Goal: Communication & Community: Answer question/provide support

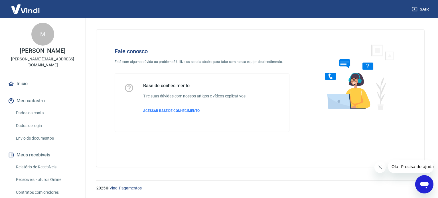
click at [417, 184] on div "Abrir janela de mensagens" at bounding box center [424, 184] width 17 height 17
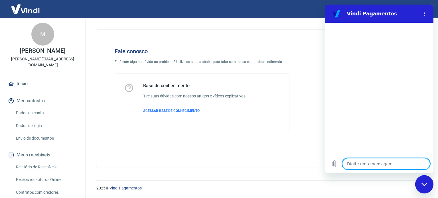
type textarea "O"
type textarea "x"
type textarea "Ol"
type textarea "x"
type textarea "Olá"
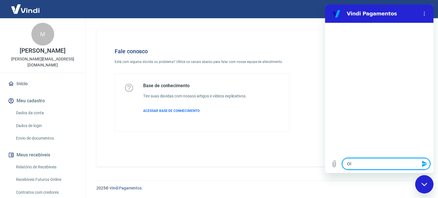
type textarea "x"
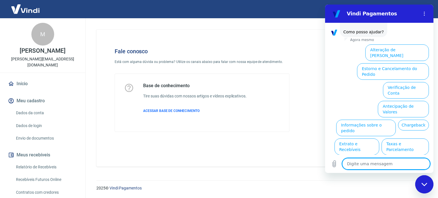
scroll to position [43, 0]
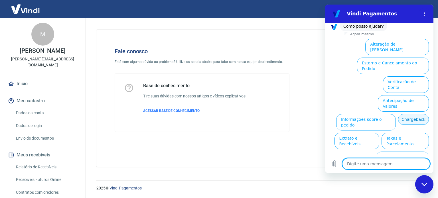
click at [417, 114] on button "Chargeback" at bounding box center [413, 119] width 31 height 11
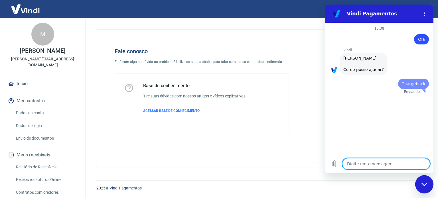
scroll to position [0, 0]
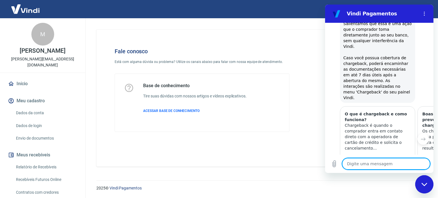
type textarea "x"
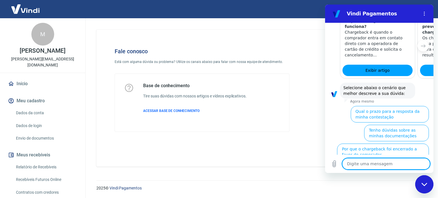
scroll to position [214, 0]
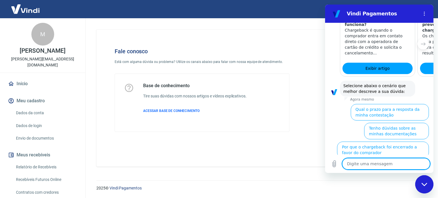
click at [373, 167] on textarea at bounding box center [386, 163] width 88 height 11
type textarea "Q"
type textarea "x"
type textarea "Qu"
type textarea "x"
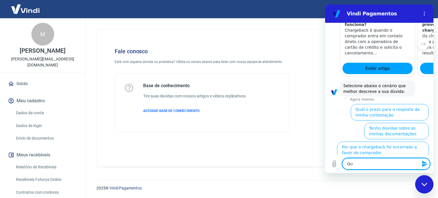
type textarea "Que"
type textarea "x"
type textarea "Quer"
type textarea "x"
type textarea "Quero"
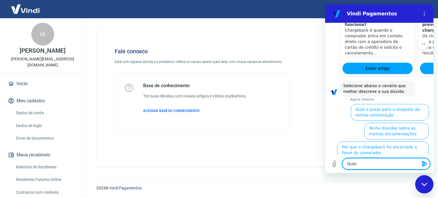
type textarea "x"
type textarea "Quero"
type textarea "x"
type textarea "Quero f"
type textarea "x"
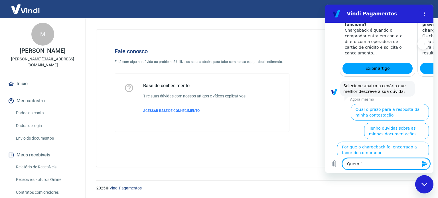
type textarea "Quero fa"
type textarea "x"
type textarea "Quero faa"
type textarea "x"
type textarea "Quero fa"
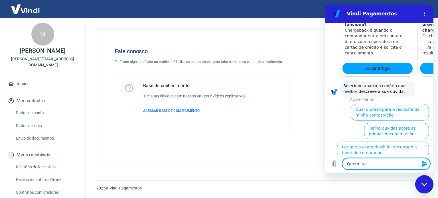
type textarea "x"
type textarea "Quero fal"
type textarea "x"
type textarea "Quero fala"
type textarea "x"
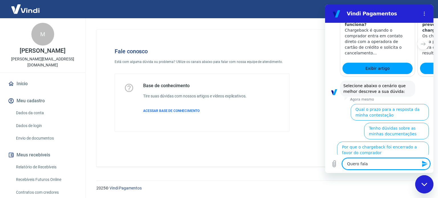
type textarea "Quero falar"
type textarea "x"
type textarea "Quero falar"
type textarea "x"
type textarea "Quero falar c"
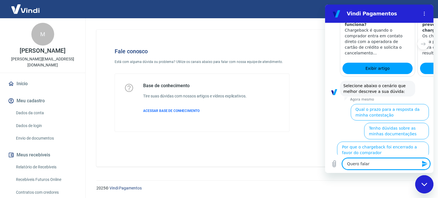
type textarea "x"
type textarea "Quero falar co"
type textarea "x"
type textarea "Quero falar com"
type textarea "x"
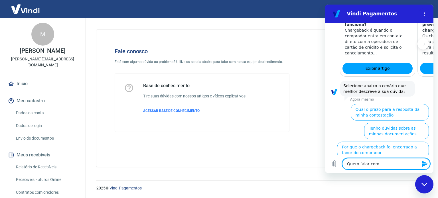
type textarea "Quero falar com"
type textarea "x"
type textarea "Quero falar com u"
type textarea "x"
type textarea "Quero falar com um"
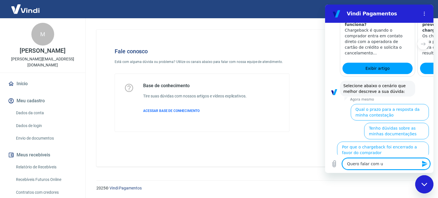
type textarea "x"
type textarea "Quero falar com um"
type textarea "x"
type textarea "Quero falar com um a"
type textarea "x"
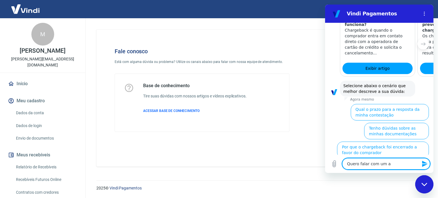
type textarea "Quero falar com um at"
type textarea "x"
type textarea "Quero falar com um ate"
type textarea "x"
type textarea "Quero falar com um [GEOGRAPHIC_DATA]"
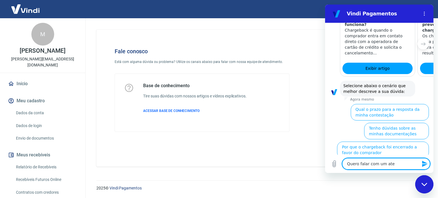
type textarea "x"
type textarea "Quero falar com um atend"
type textarea "x"
type textarea "Quero falar com um atende"
type textarea "x"
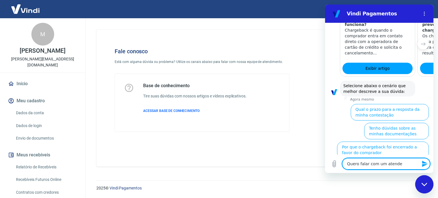
type textarea "Quero falar com um atenden"
type textarea "x"
type textarea "Quero falar com um atendent"
type textarea "x"
type textarea "Quero falar com um atendente"
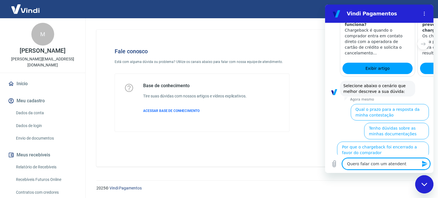
type textarea "x"
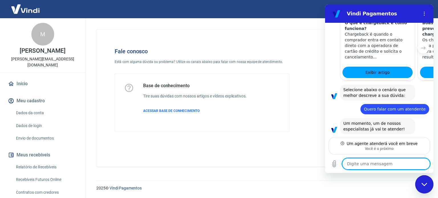
scroll to position [209, 0]
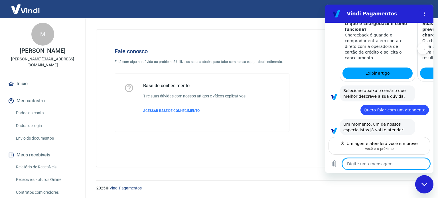
type textarea "x"
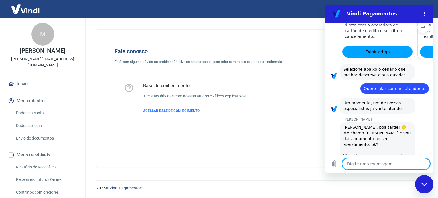
scroll to position [231, 0]
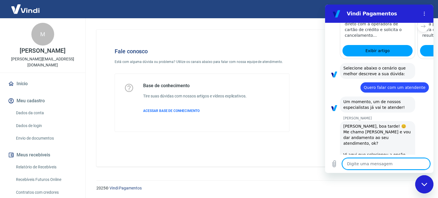
click at [371, 170] on textarea at bounding box center [386, 163] width 88 height 11
type textarea "O"
type textarea "x"
type textarea "Ol"
type textarea "x"
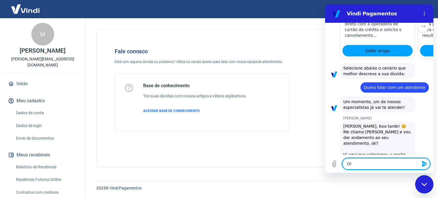
type textarea "Olá"
type textarea "x"
type textarea "Olá,"
type textarea "x"
type textarea "Olá,"
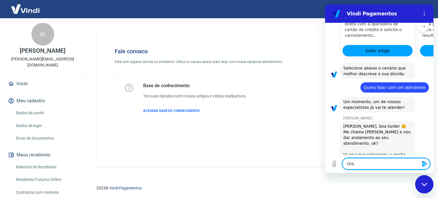
type textarea "x"
type textarea "Olá, M"
type textarea "x"
type textarea "Olá, Ma"
type textarea "x"
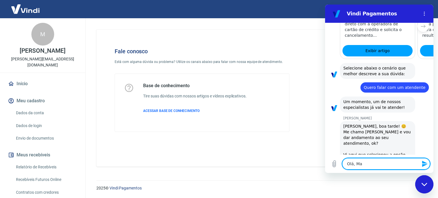
type textarea "Olá, Mar"
type textarea "x"
type textarea "[PERSON_NAME]"
type textarea "x"
type textarea "[PERSON_NAME]"
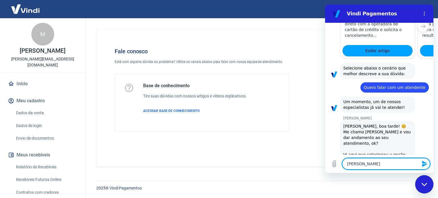
type textarea "x"
type textarea "[PERSON_NAME]"
type textarea "x"
type textarea "Olá, [PERSON_NAME]!"
type textarea "x"
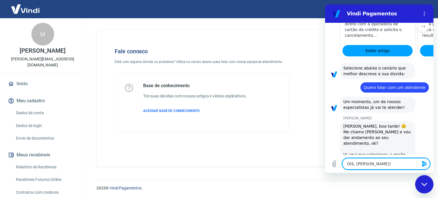
type textarea "Olá, [PERSON_NAME]!"
type textarea "x"
type textarea "Olá, [PERSON_NAME]! T"
type textarea "x"
type textarea "Olá, [PERSON_NAME]! Tu"
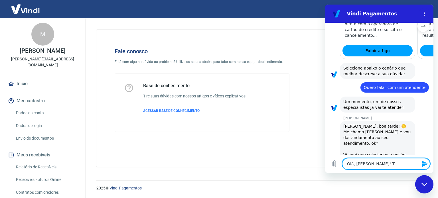
type textarea "x"
type textarea "Olá, [PERSON_NAME]! Tud"
type textarea "x"
type textarea "Olá, [PERSON_NAME]! Tudo"
type textarea "x"
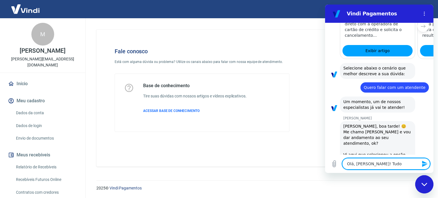
type textarea "Olá, [PERSON_NAME]! Tudo"
type textarea "x"
type textarea "Olá, [PERSON_NAME]! Tudo b"
type textarea "x"
type textarea "Olá, [PERSON_NAME]! Tudo be"
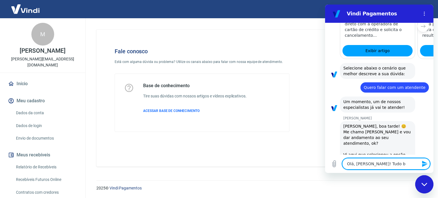
type textarea "x"
type textarea "Olá, [PERSON_NAME]! Tudo bem"
type textarea "x"
type textarea "Olá, [PERSON_NAME]! Tudo bem?"
type textarea "x"
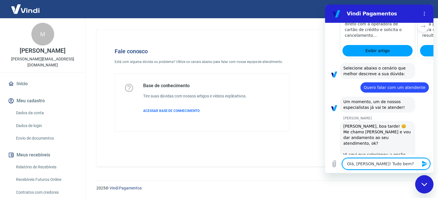
type textarea "Olá, [PERSON_NAME]! Tudo bem?"
type textarea "x"
type textarea "Olá, [PERSON_NAME]! Tudo bem?"
type textarea "x"
type textarea "Olá, [PERSON_NAME]! Tudo bem? S"
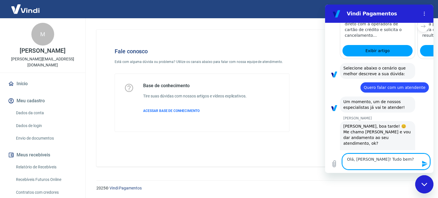
type textarea "x"
type textarea "Olá, [PERSON_NAME]! Tudo bem? Si"
type textarea "x"
type textarea "Olá, [PERSON_NAME]! Tudo bem? Sim"
type textarea "x"
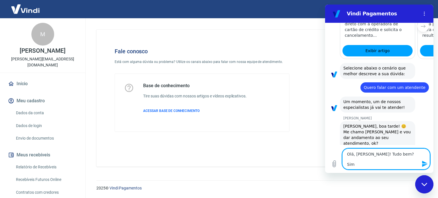
type textarea "Olá, [PERSON_NAME]! Tudo bem? Sim,"
type textarea "x"
type textarea "Olá, [PERSON_NAME]! Tudo bem? Sim,"
type textarea "x"
type textarea "Olá, [PERSON_NAME]! Tudo bem? Sim, q"
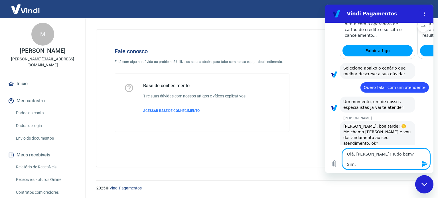
type textarea "x"
type textarea "Olá, [PERSON_NAME]! Tudo bem? Sim,"
type textarea "x"
type textarea "Olá, [PERSON_NAME]! Tudo bem? Sim, g"
type textarea "x"
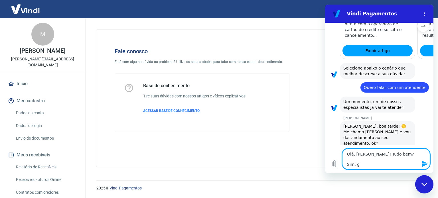
type textarea "Olá, [PERSON_NAME]! Tudo bem? Sim, gs"
type textarea "x"
type textarea "Olá, [PERSON_NAME]! Tudo bem? Sim, gst"
type textarea "x"
type textarea "Olá, [PERSON_NAME]! Tudo bem? Sim, gsta"
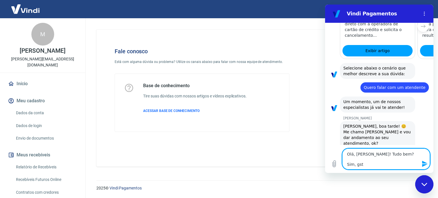
type textarea "x"
type textarea "Olá, [PERSON_NAME]! Tudo bem? Sim, gst"
type textarea "x"
type textarea "Olá, [PERSON_NAME]! Tudo bem? Sim, gs"
type textarea "x"
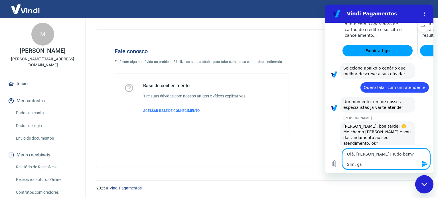
type textarea "Olá, [PERSON_NAME]! Tudo bem? Sim, g"
type textarea "x"
type textarea "Olá, [PERSON_NAME]! Tudo bem? Sim, go"
type textarea "x"
type textarea "Olá, [PERSON_NAME]! Tudo bem? Sim, gos"
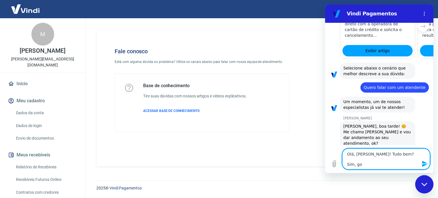
type textarea "x"
type textarea "Olá, [PERSON_NAME]! Tudo bem? Sim, gost"
type textarea "x"
type textarea "Olá, [PERSON_NAME]! Tudo bem? Sim, gosta"
type textarea "x"
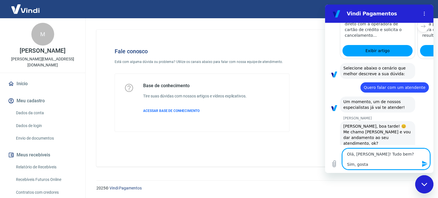
type textarea "Olá, [PERSON_NAME]! Tudo bem? Sim, gostar"
type textarea "x"
type textarea "Olá, [PERSON_NAME]! Tudo bem? Sim, gostari"
type textarea "x"
type textarea "Olá, [PERSON_NAME]! Tudo bem? Sim, gostaria"
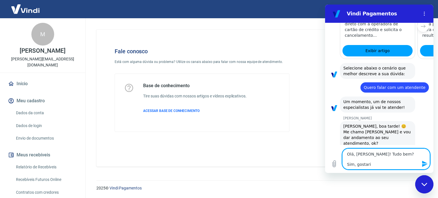
type textarea "x"
type textarea "Olá, [PERSON_NAME]! Tudo bem? Sim, gostaria"
type textarea "x"
type textarea "Olá, [PERSON_NAME]! Tudo bem? Sim, gostaria d"
type textarea "x"
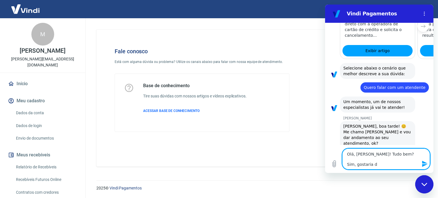
type textarea "Olá, [PERSON_NAME]! Tudo bem? Sim, gostaria de"
type textarea "x"
type textarea "Olá, [PERSON_NAME]! Tudo bem? Sim, gostaria de"
type textarea "x"
type textarea "Olá, [PERSON_NAME]! Tudo bem? Sim, gostaria de f"
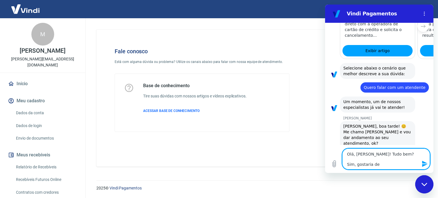
type textarea "x"
type textarea "Olá, [PERSON_NAME]! Tudo bem? Sim, gostaria de fa"
type textarea "x"
type textarea "Olá, [PERSON_NAME]! Tudo bem? Sim, gostaria de fal"
type textarea "x"
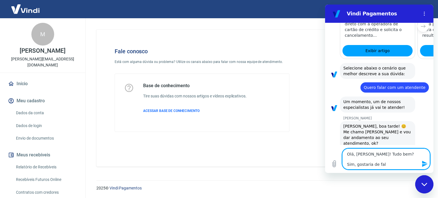
type textarea "Olá, [PERSON_NAME]! Tudo bem? Sim, gostaria de fala"
type textarea "x"
type textarea "Olá, [PERSON_NAME]! Tudo bem? Sim, gostaria de falar"
type textarea "x"
type textarea "Olá, [PERSON_NAME]! Tudo bem? Sim, gostaria de falar"
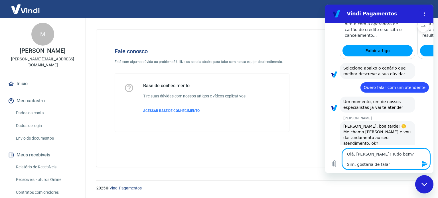
type textarea "x"
type textarea "Olá, [PERSON_NAME]! Tudo bem? Sim, gostaria de falar s"
type textarea "x"
type textarea "Olá, [PERSON_NAME]! Tudo bem? Sim, gostaria de falar so"
type textarea "x"
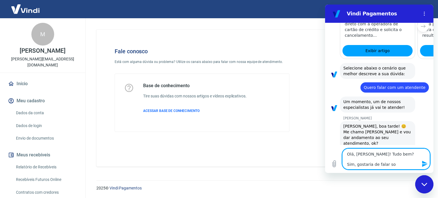
type textarea "Olá, [PERSON_NAME]! Tudo bem? Sim, gostaria de falar sob"
type textarea "x"
type textarea "Olá, [PERSON_NAME]! Tudo bem? Sim, gostaria de falar sobr"
type textarea "x"
type textarea "Olá, [PERSON_NAME]! Tudo bem? Sim, gostaria de falar sobre"
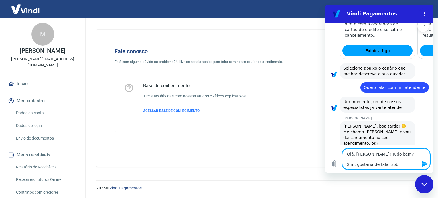
type textarea "x"
type textarea "Olá, [PERSON_NAME]! Tudo bem? Sim, gostaria de falar sobre"
type textarea "x"
type textarea "Olá, [PERSON_NAME]! Tudo bem? Sim, gostaria de falar sobre o"
type textarea "x"
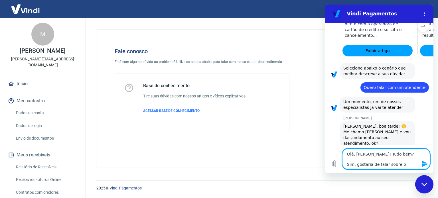
type textarea "Olá, [PERSON_NAME]! Tudo bem? Sim, gostaria de falar sobre o"
type textarea "x"
type textarea "Olá, [PERSON_NAME]! Tudo bem? Sim, gostaria de falar sobre o c"
type textarea "x"
type textarea "Olá, [PERSON_NAME]! Tudo bem? Sim, gostaria de falar sobre o ch"
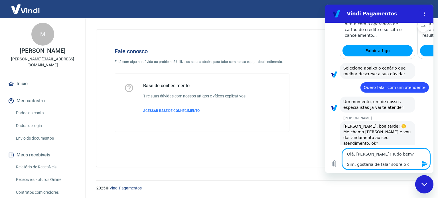
type textarea "x"
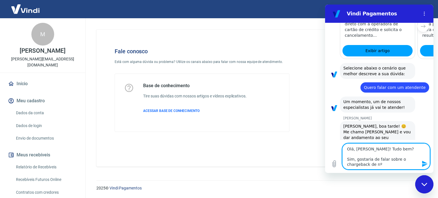
scroll to position [246, 0]
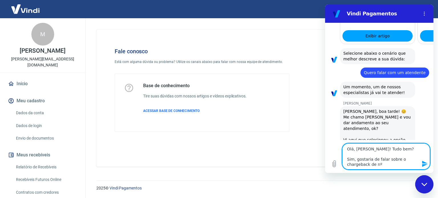
click at [370, 165] on textarea "Olá, [PERSON_NAME]! Tudo bem? Sim, gostaria de falar sobre o chargeback de nº" at bounding box center [386, 156] width 88 height 26
paste textarea "194944"
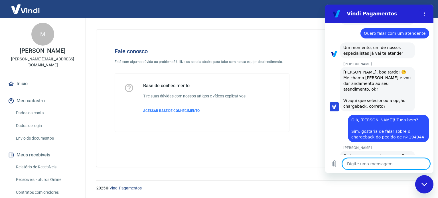
scroll to position [286, 0]
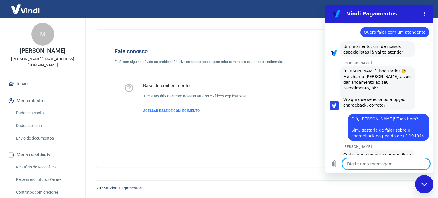
click at [373, 160] on textarea at bounding box center [386, 163] width 88 height 11
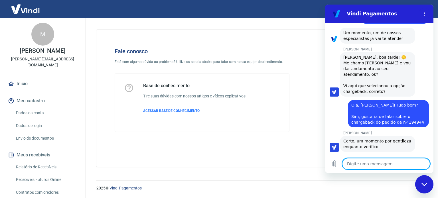
scroll to position [319, 0]
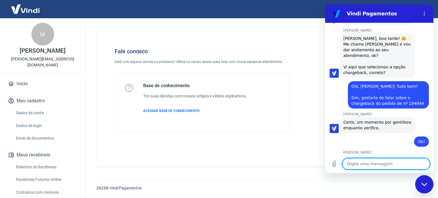
click at [378, 163] on textarea at bounding box center [386, 163] width 88 height 11
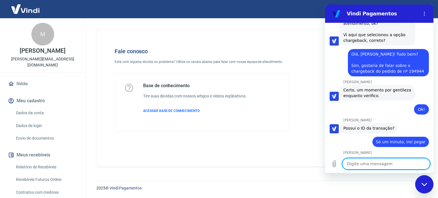
scroll to position [351, 0]
paste textarea "213247542"
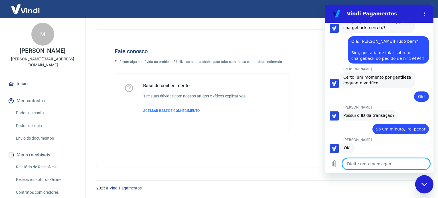
scroll to position [365, 0]
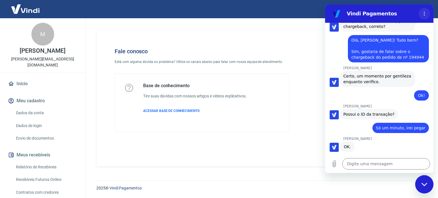
click at [423, 12] on icon "Menu de opções" at bounding box center [424, 13] width 5 height 5
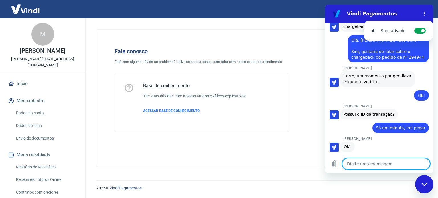
scroll to position [384, 0]
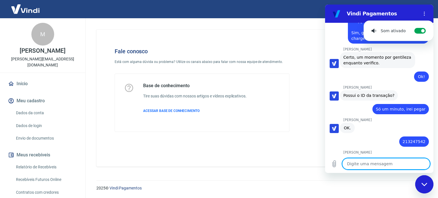
click at [359, 161] on textarea at bounding box center [386, 163] width 88 height 11
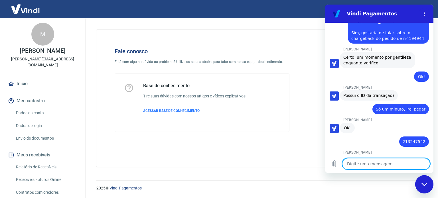
click at [372, 169] on textarea at bounding box center [386, 163] width 88 height 11
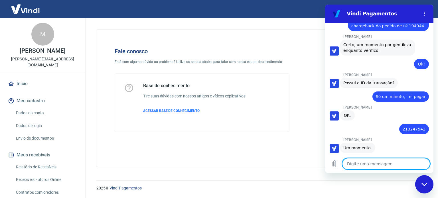
scroll to position [398, 0]
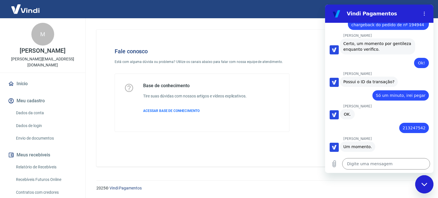
drag, startPoint x: 364, startPoint y: 97, endPoint x: 364, endPoint y: 54, distance: 42.5
click at [364, 109] on div "[PERSON_NAME] diz: OK." at bounding box center [382, 114] width 104 height 11
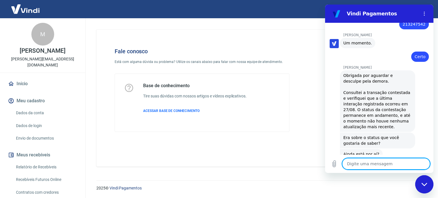
scroll to position [506, 0]
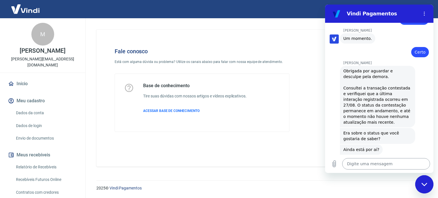
click at [368, 160] on textarea at bounding box center [386, 163] width 88 height 11
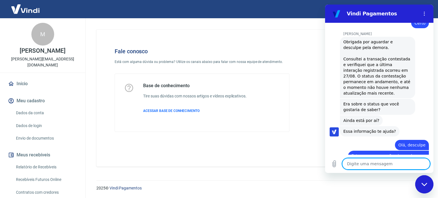
scroll to position [536, 0]
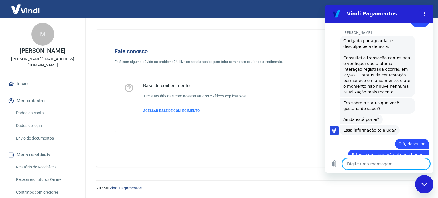
click at [386, 166] on textarea at bounding box center [386, 163] width 88 height 11
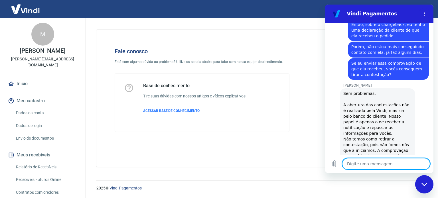
scroll to position [684, 0]
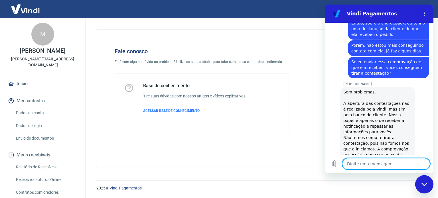
click at [369, 163] on textarea at bounding box center [386, 163] width 88 height 11
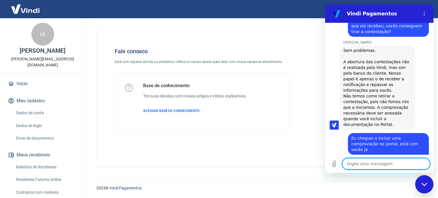
scroll to position [751, 0]
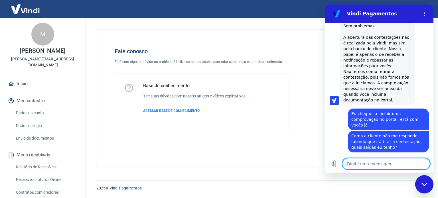
click at [379, 165] on textarea at bounding box center [386, 163] width 88 height 11
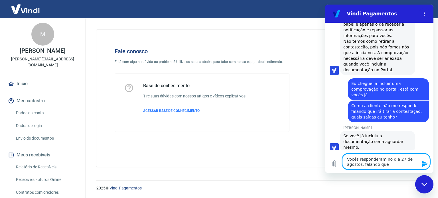
scroll to position [785, 0]
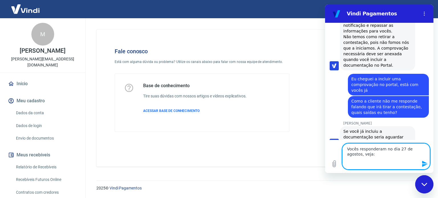
paste textarea "[DATE] 15:36 Equipe Vindi: Prezado, Recebemos uma notificação do banco emissor …"
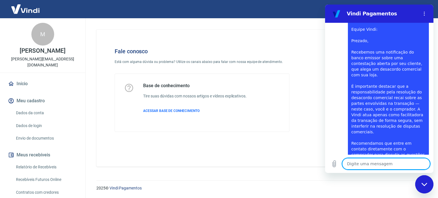
scroll to position [997, 0]
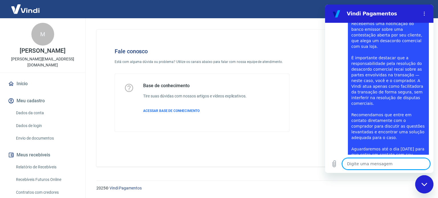
click at [373, 166] on textarea at bounding box center [386, 163] width 88 height 11
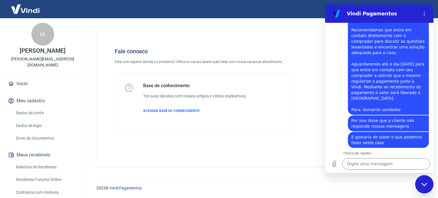
scroll to position [1083, 0]
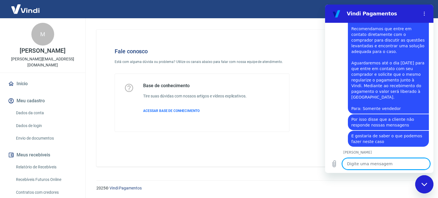
click at [371, 161] on textarea at bounding box center [386, 163] width 88 height 11
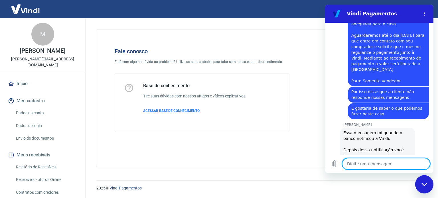
scroll to position [1113, 0]
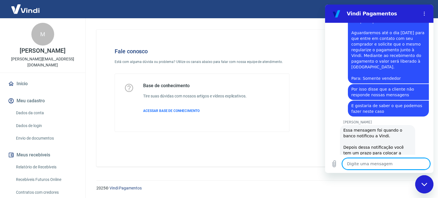
click at [371, 164] on textarea at bounding box center [386, 163] width 88 height 11
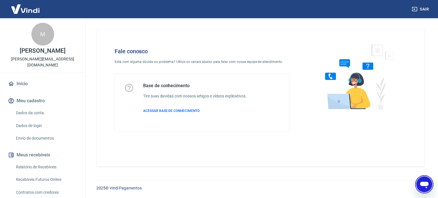
scroll to position [1135, 0]
click at [428, 186] on icon "Abrir janela de mensagens" at bounding box center [424, 184] width 10 height 10
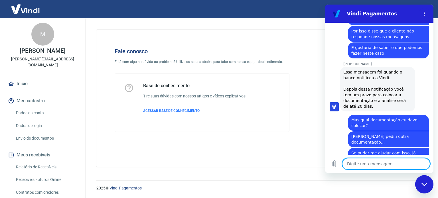
scroll to position [1182, 0]
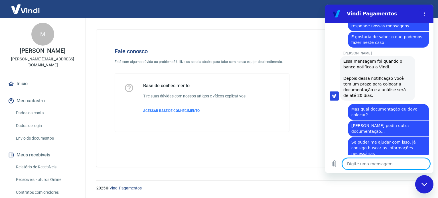
click at [370, 166] on textarea at bounding box center [386, 163] width 88 height 11
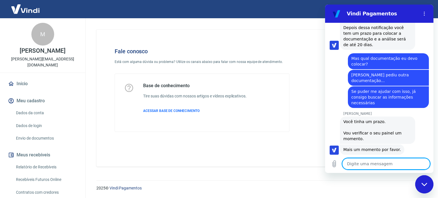
scroll to position [1234, 0]
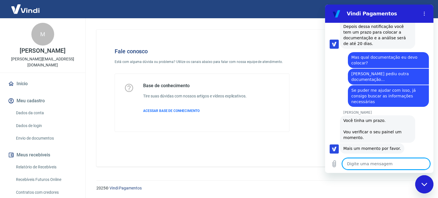
click at [410, 169] on textarea at bounding box center [386, 163] width 88 height 11
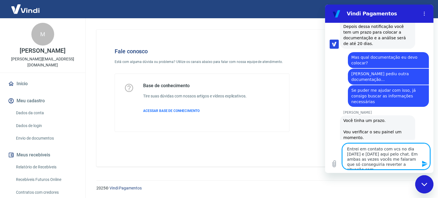
click at [411, 161] on textarea "Entrei em contato com vcs no dia [DATE] e [DATE] aqui pelo chat. Em ambas as ve…" at bounding box center [386, 156] width 88 height 26
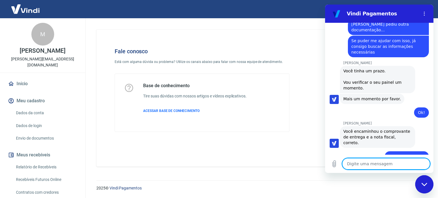
scroll to position [1285, 0]
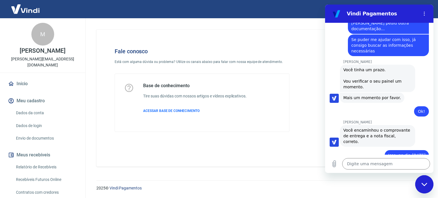
click at [253, 144] on div "Fale conosco Está com alguma dúvida ou problema? Utilize os canais abaixo para …" at bounding box center [260, 98] width 328 height 137
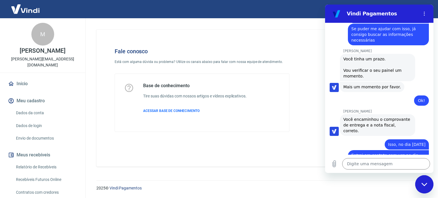
click at [330, 83] on figure at bounding box center [334, 87] width 9 height 9
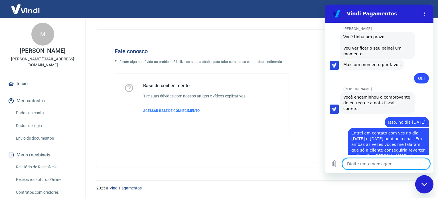
scroll to position [1334, 0]
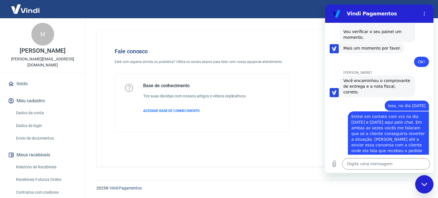
drag, startPoint x: 387, startPoint y: 140, endPoint x: 334, endPoint y: 136, distance: 52.3
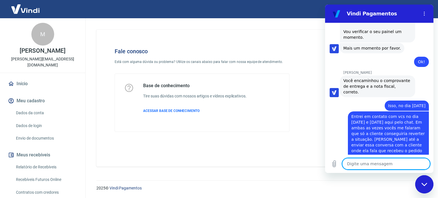
click at [353, 162] on textarea at bounding box center [386, 163] width 88 height 11
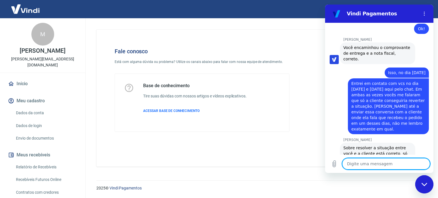
scroll to position [1387, 0]
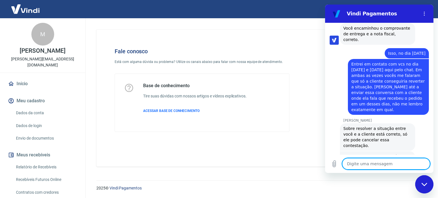
click at [392, 163] on textarea at bounding box center [386, 163] width 88 height 11
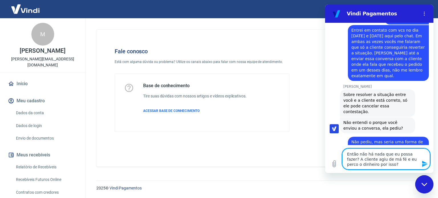
scroll to position [1451, 0]
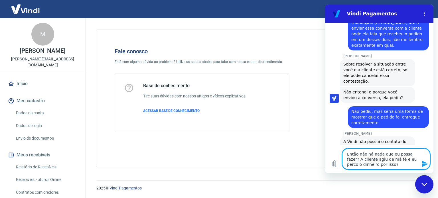
drag, startPoint x: 390, startPoint y: 166, endPoint x: 342, endPoint y: 146, distance: 52.6
click at [342, 146] on div "Digite uma mensagem Então não há nada que eu possa fazer? A cliente agiu de má …" at bounding box center [379, 159] width 108 height 28
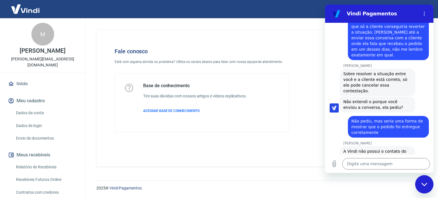
drag, startPoint x: 389, startPoint y: 127, endPoint x: 340, endPoint y: 117, distance: 50.2
click at [340, 190] on div "[PERSON_NAME] diz: Você diz mostrar que foi entregue para o próprio cliente?" at bounding box center [382, 198] width 104 height 17
drag, startPoint x: 376, startPoint y: 142, endPoint x: 339, endPoint y: 133, distance: 38.6
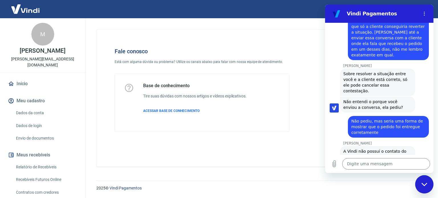
click at [360, 165] on textarea at bounding box center [386, 163] width 88 height 11
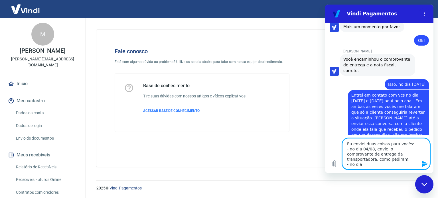
scroll to position [1309, 0]
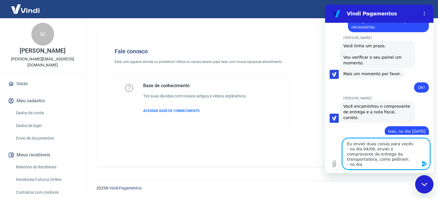
click at [378, 164] on textarea "Eu enviei duas coisas para vocês: - no dia 04/08, enviei o comprovante de entre…" at bounding box center [386, 153] width 88 height 31
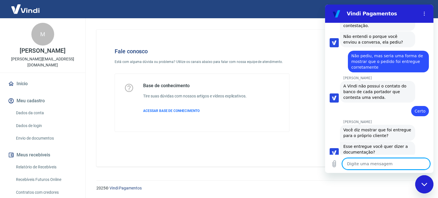
scroll to position [1524, 0]
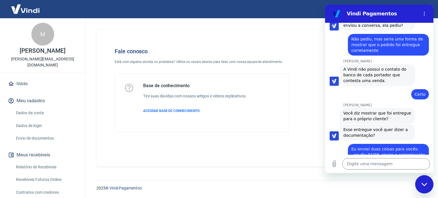
click at [347, 141] on div "diz: [PERSON_NAME] enviei duas coisas para vocês: - no dia 04/08, enviei o comp…" at bounding box center [377, 185] width 104 height 88
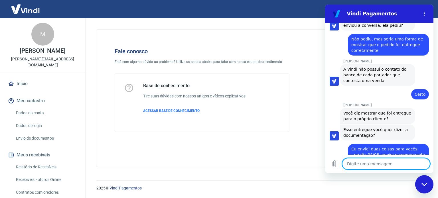
scroll to position [1543, 0]
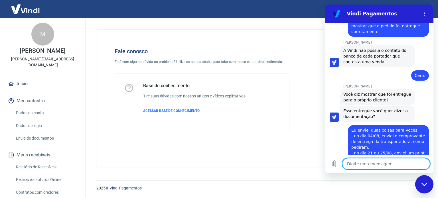
click at [364, 160] on textarea at bounding box center [386, 163] width 88 height 11
click at [360, 160] on textarea at bounding box center [386, 163] width 88 height 11
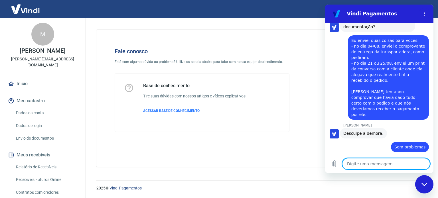
scroll to position [1666, 0]
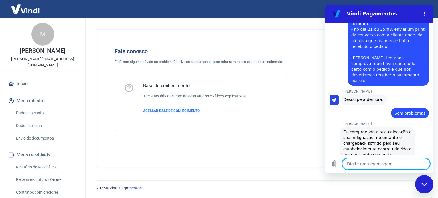
click at [384, 164] on textarea at bounding box center [386, 163] width 88 height 11
click at [372, 167] on textarea at bounding box center [386, 163] width 88 height 11
paste textarea "Então não há nada que eu possa fazer? A cliente agiu de má fé e eu perco o dinh…"
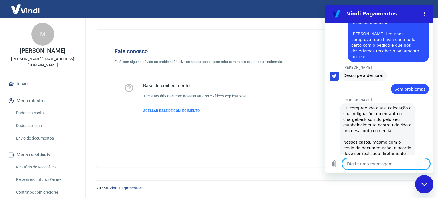
scroll to position [1691, 0]
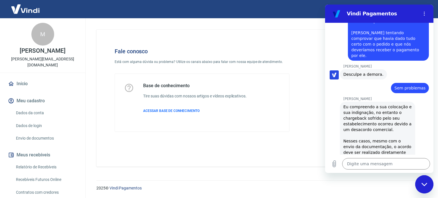
click at [347, 104] on div "Eu compreendo a sua colocação e sua indignação, no entanto o chargeback sofrido…" at bounding box center [377, 155] width 68 height 103
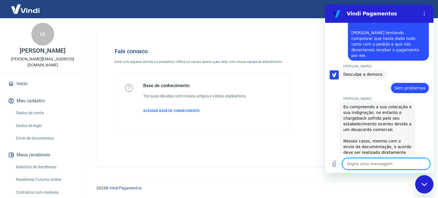
scroll to position [1716, 0]
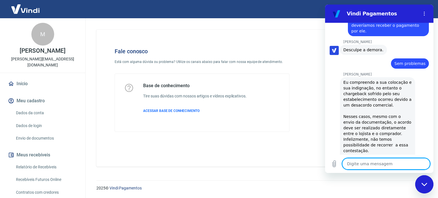
click at [363, 163] on textarea at bounding box center [386, 163] width 88 height 11
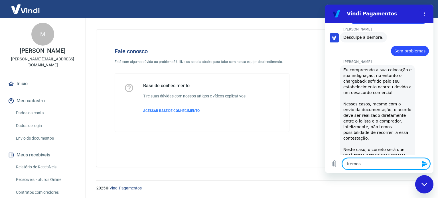
scroll to position [1730, 0]
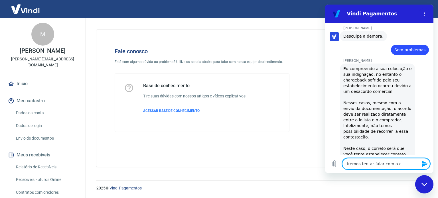
click at [399, 164] on textarea "Iremos tentar falar com a c" at bounding box center [386, 163] width 88 height 11
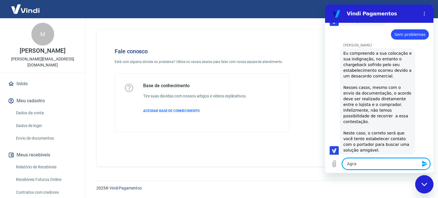
scroll to position [1746, 0]
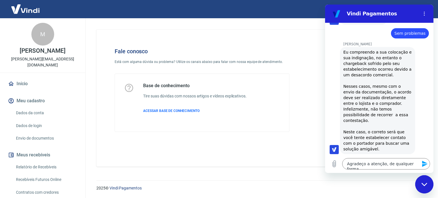
click at [421, 186] on icon "Fechar janela de mensagens" at bounding box center [424, 185] width 6 height 4
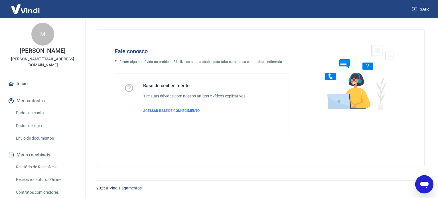
click at [402, 45] on div at bounding box center [356, 90] width 117 height 102
